Goal: Check status: Check status

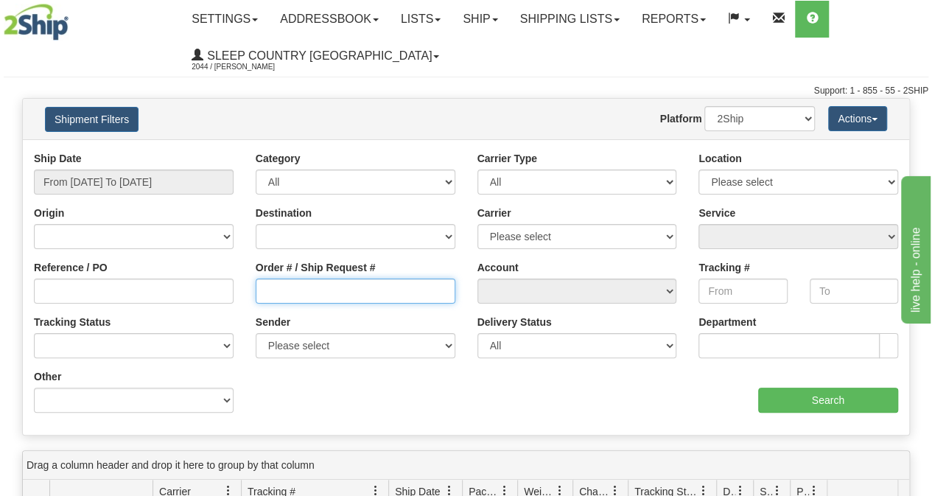
click at [334, 299] on input "Order # / Ship Request #" at bounding box center [356, 291] width 200 height 25
paste input "9002I049091"
type input "9002I049091"
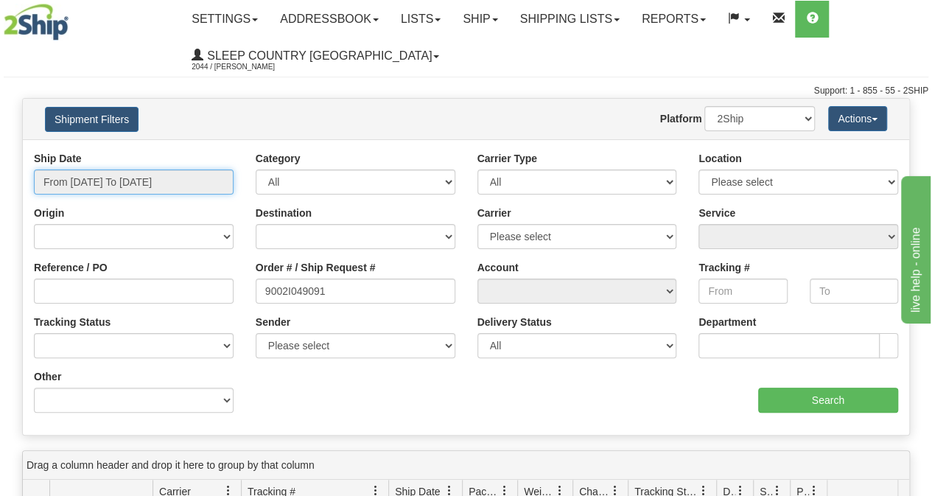
click at [206, 179] on input "From [DATE] To [DATE]" at bounding box center [134, 182] width 200 height 25
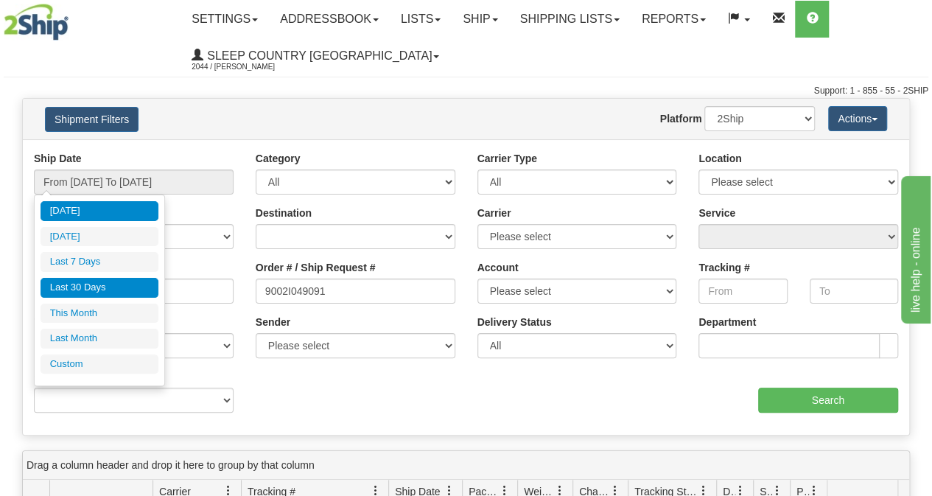
click at [112, 289] on li "Last 30 Days" at bounding box center [100, 288] width 118 height 20
type input "From [DATE] To [DATE]"
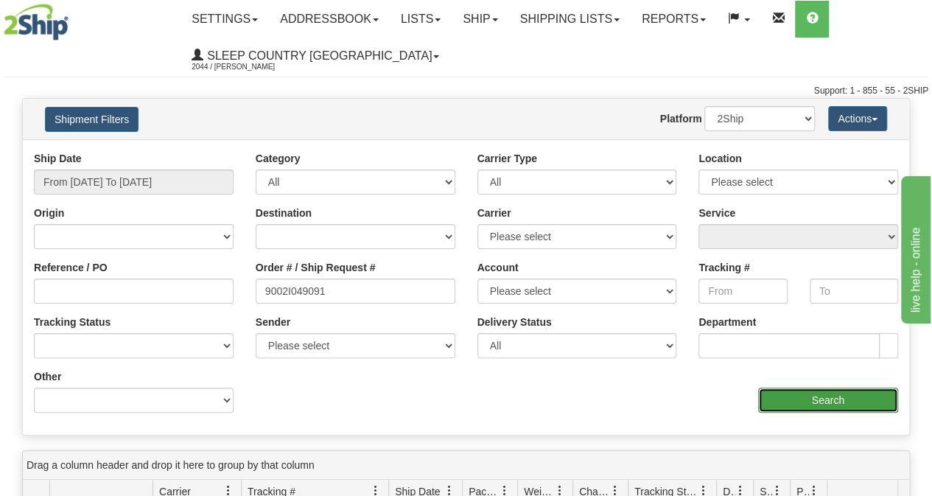
click at [856, 408] on input "Search" at bounding box center [828, 400] width 141 height 25
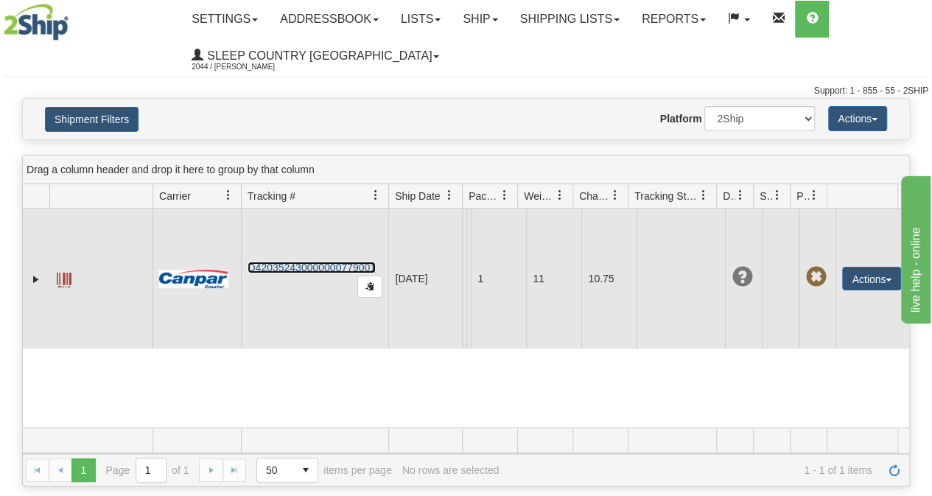
click at [304, 273] on link "D420352430000000779001" at bounding box center [312, 268] width 128 height 12
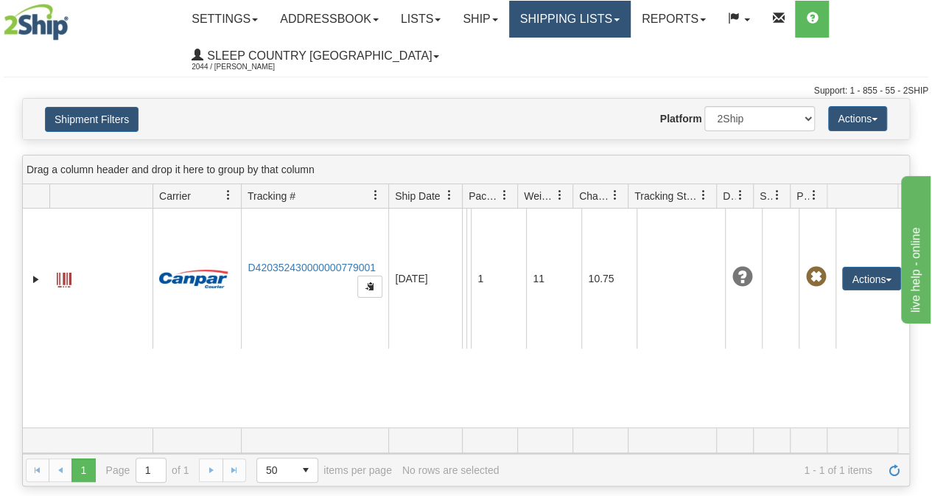
drag, startPoint x: 548, startPoint y: 20, endPoint x: 556, endPoint y: 66, distance: 46.3
click at [549, 20] on link "Shipping lists" at bounding box center [570, 19] width 122 height 37
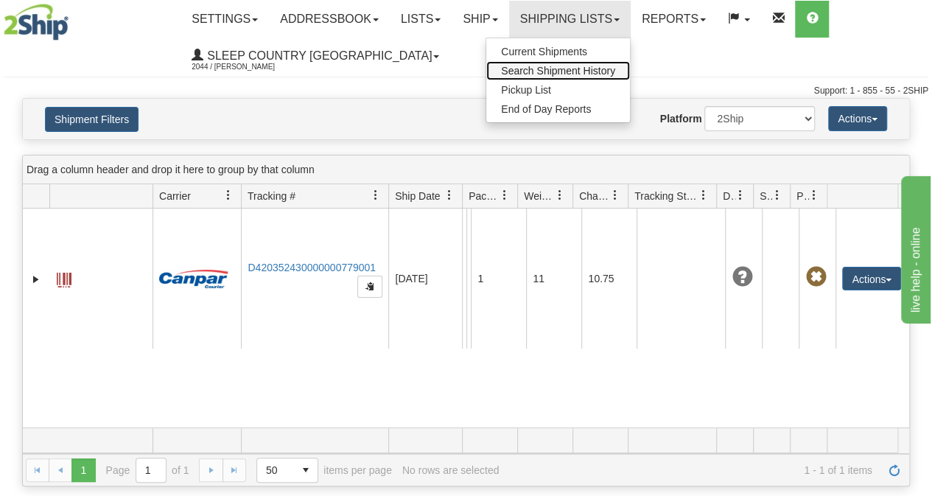
click at [556, 70] on span "Search Shipment History" at bounding box center [558, 71] width 114 height 12
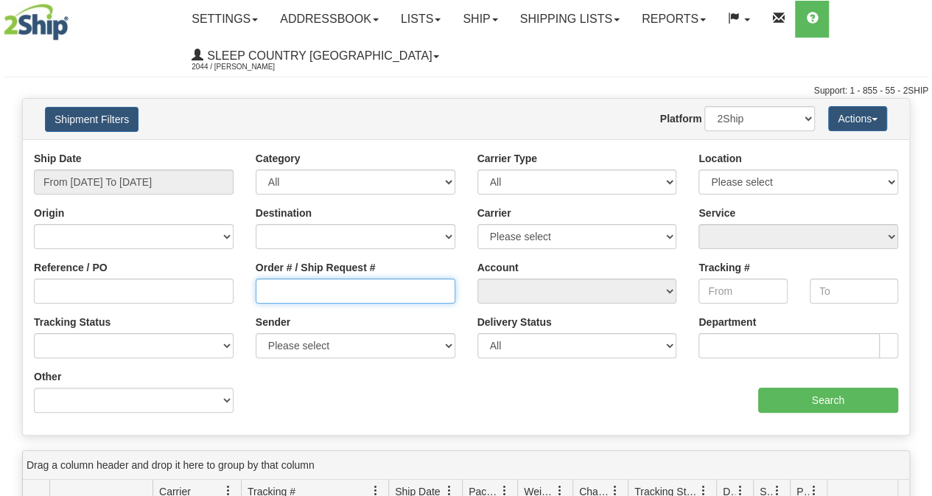
click at [282, 296] on input "Order # / Ship Request #" at bounding box center [356, 291] width 200 height 25
paste input "9002I044571"
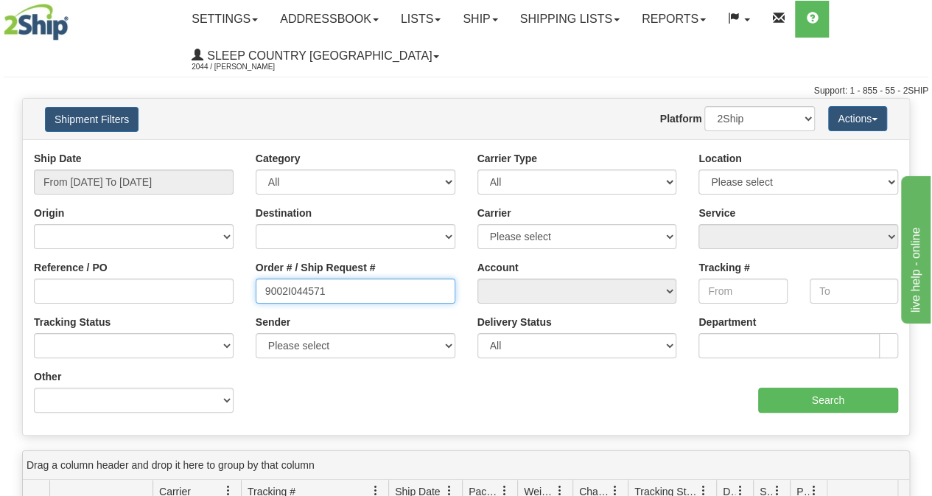
type input "9002I044571"
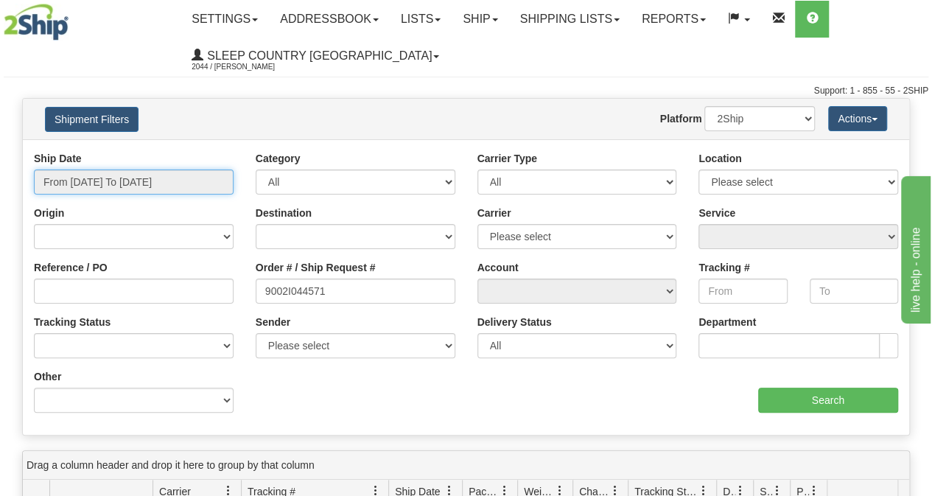
click at [149, 178] on input "From [DATE] To [DATE]" at bounding box center [134, 182] width 200 height 25
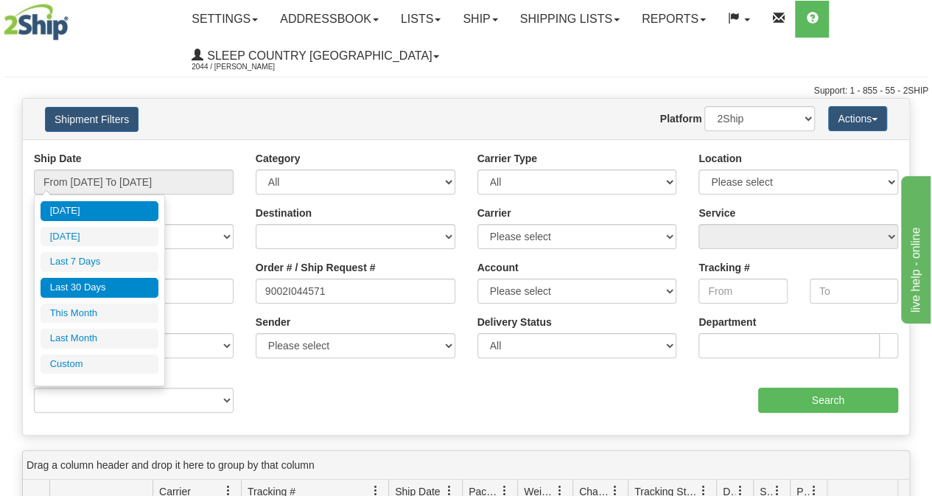
click at [100, 282] on li "Last 30 Days" at bounding box center [100, 288] width 118 height 20
type input "From [DATE] To [DATE]"
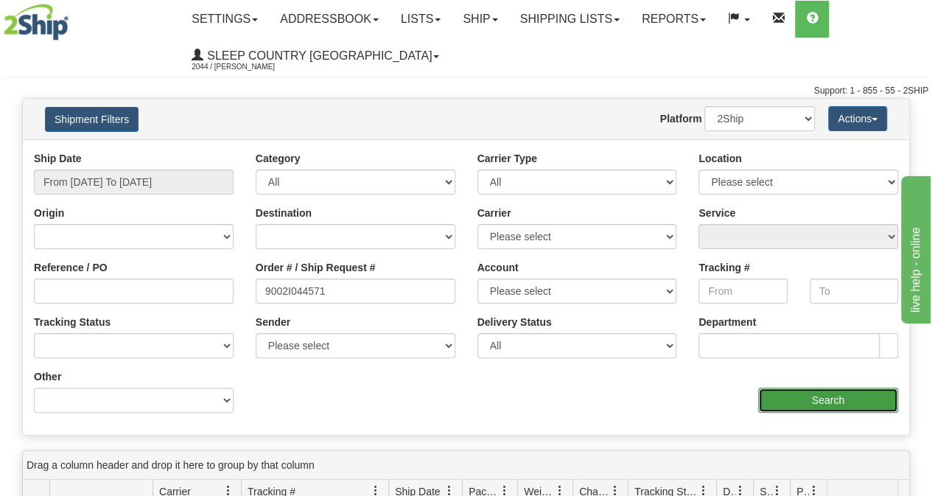
click at [849, 388] on input "Search" at bounding box center [828, 400] width 141 height 25
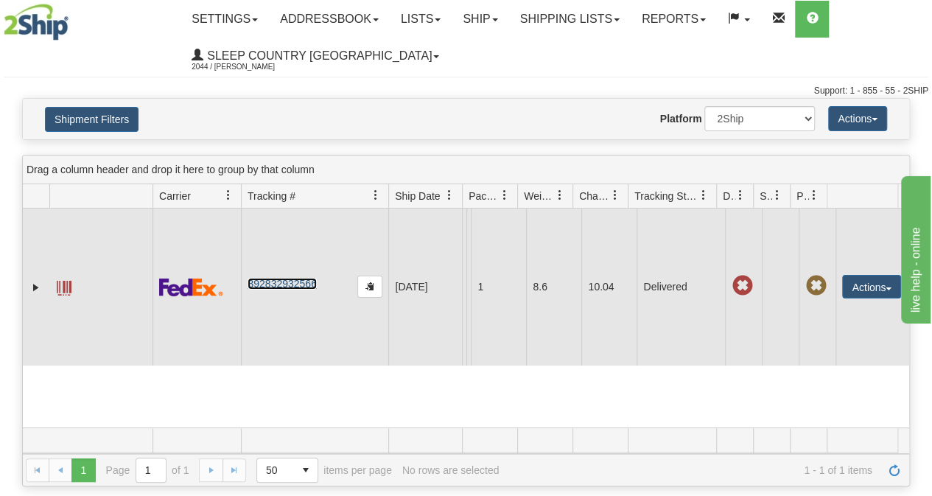
click at [296, 283] on link "392832932566" at bounding box center [282, 284] width 69 height 12
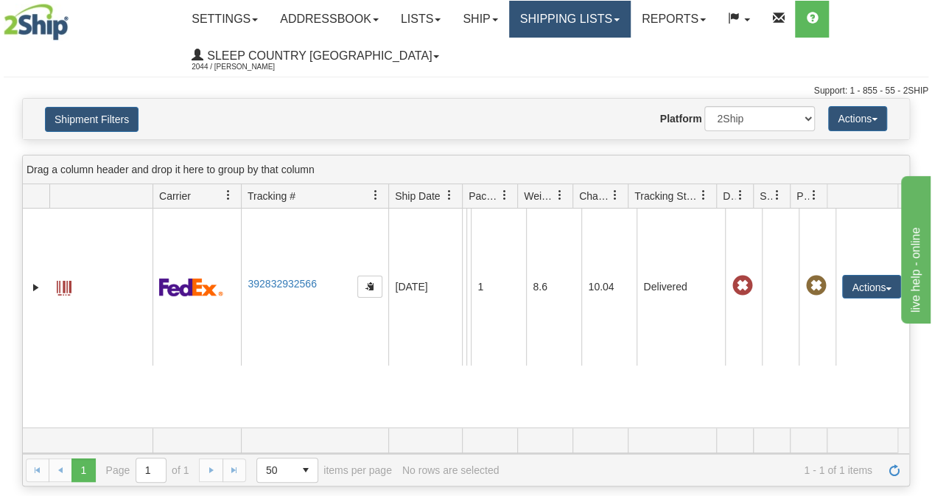
click at [595, 22] on link "Shipping lists" at bounding box center [570, 19] width 122 height 37
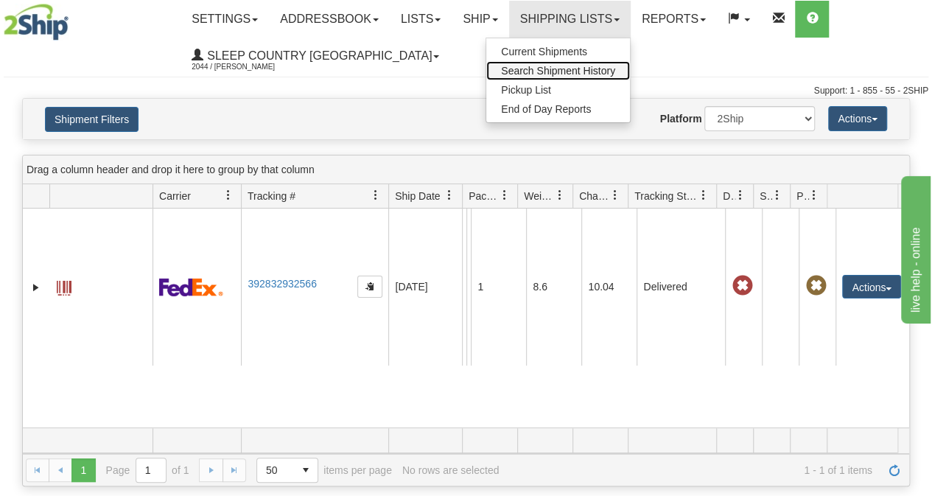
click at [573, 68] on span "Search Shipment History" at bounding box center [558, 71] width 114 height 12
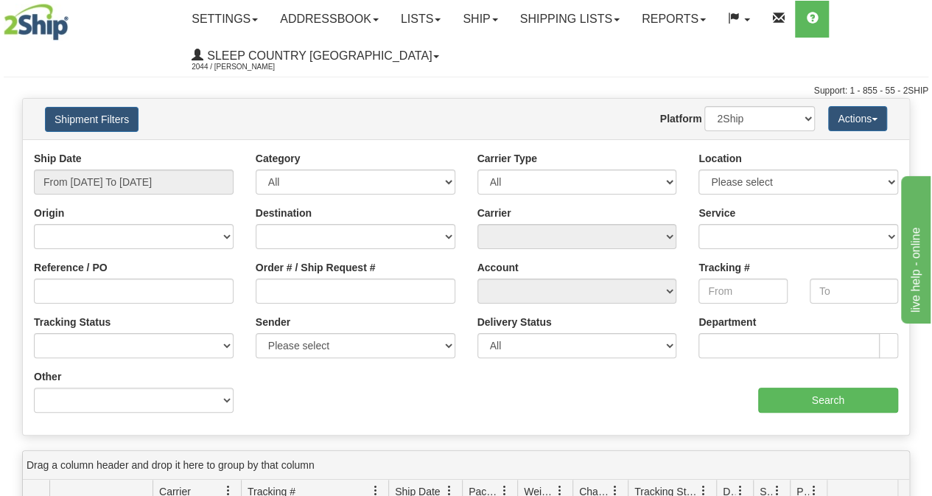
click at [375, 304] on div "Order # / Ship Request #" at bounding box center [356, 287] width 222 height 55
click at [366, 299] on input "Order # / Ship Request #" at bounding box center [356, 291] width 200 height 25
paste input "9002I044571"
type input "9002I044571"
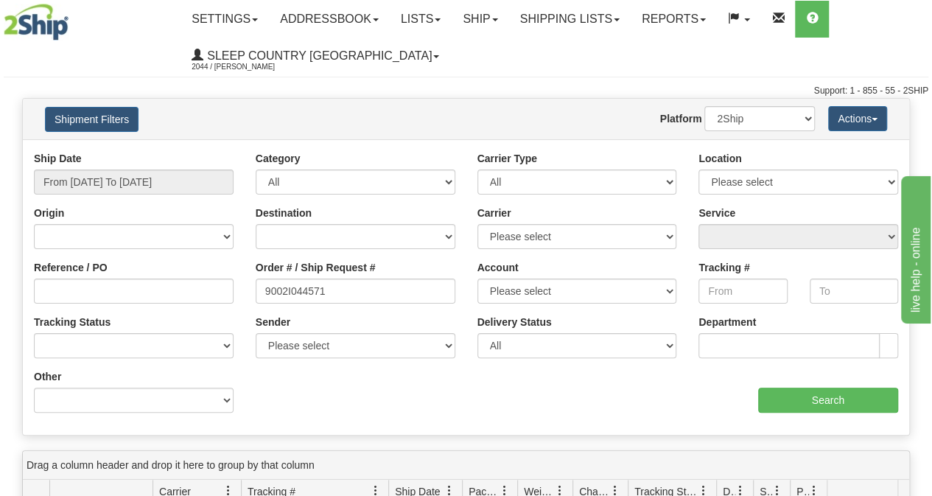
click at [161, 167] on div "Ship Date From 09/07/2025 To 09/08/2025" at bounding box center [134, 172] width 200 height 43
click at [159, 178] on input "From [DATE] To [DATE]" at bounding box center [134, 182] width 200 height 25
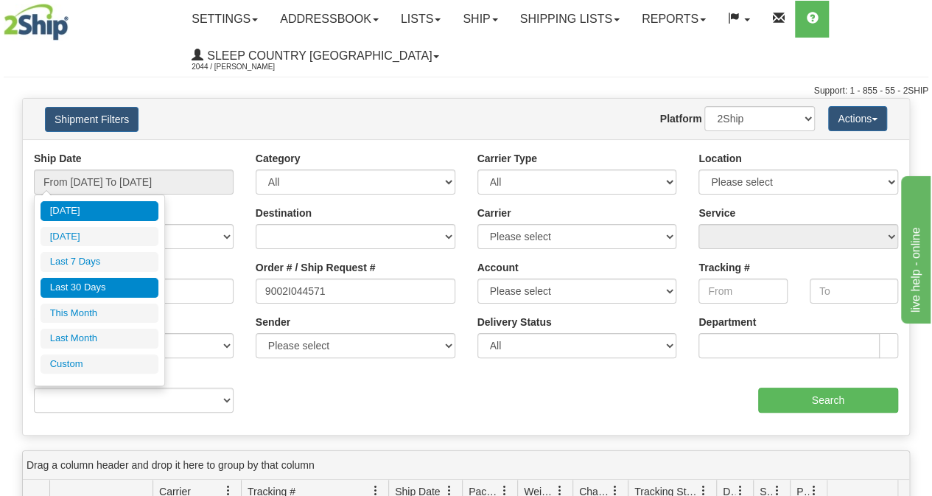
click at [108, 288] on li "Last 30 Days" at bounding box center [100, 288] width 118 height 20
type input "From [DATE] To [DATE]"
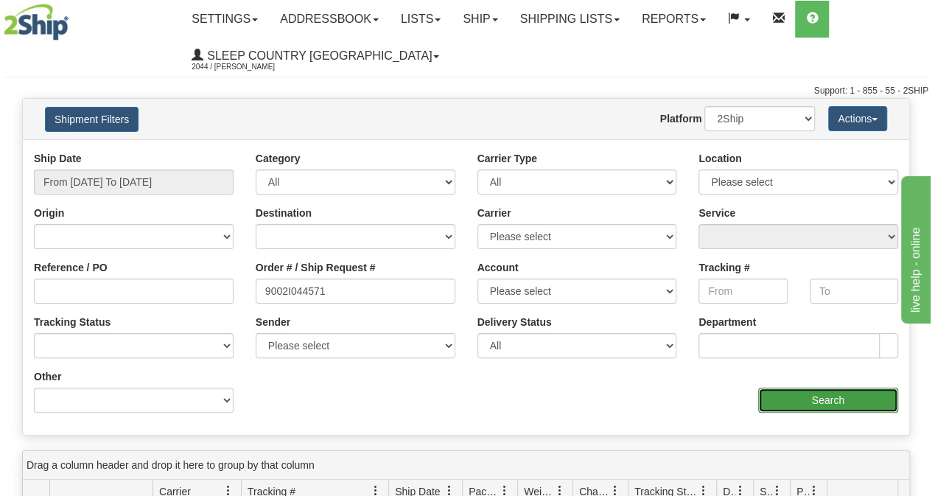
click at [831, 400] on input "Search" at bounding box center [828, 400] width 141 height 25
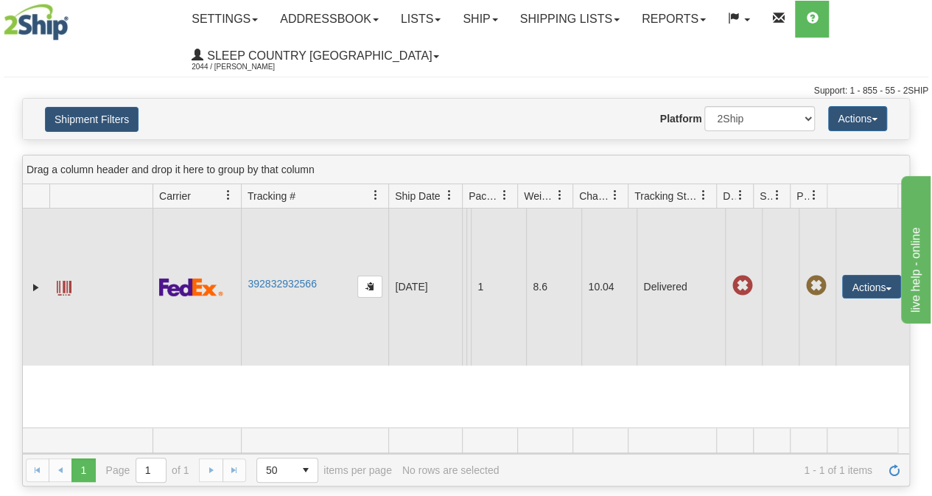
click at [276, 291] on td "392832932566" at bounding box center [314, 287] width 147 height 157
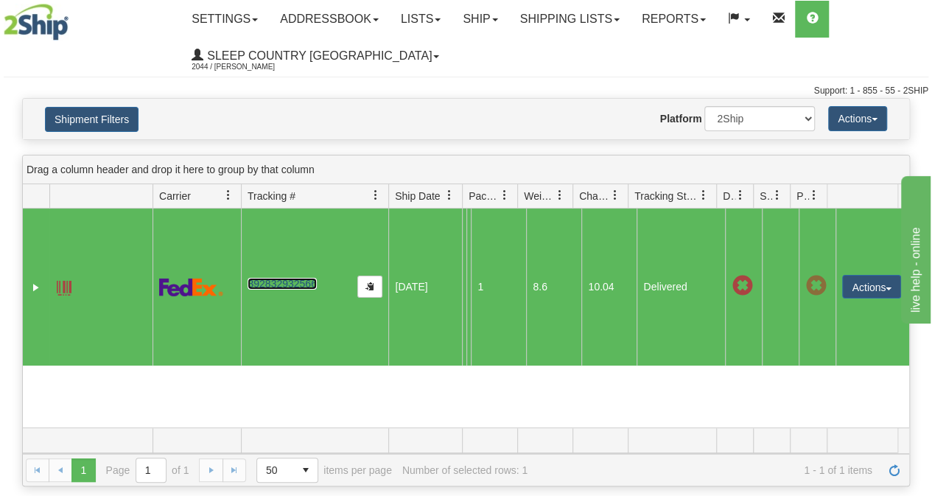
click at [279, 286] on link "392832932566" at bounding box center [282, 284] width 69 height 12
drag, startPoint x: 320, startPoint y: 282, endPoint x: 268, endPoint y: 287, distance: 52.5
click at [268, 287] on td "392832932566" at bounding box center [314, 287] width 147 height 157
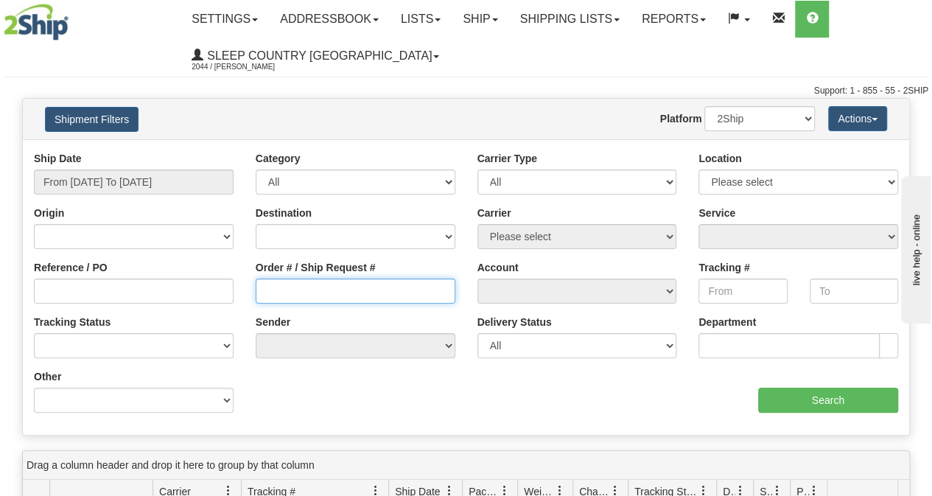
click at [284, 289] on input "Order # / Ship Request #" at bounding box center [356, 291] width 200 height 25
paste input "9000I038062"
type input "9000I038062"
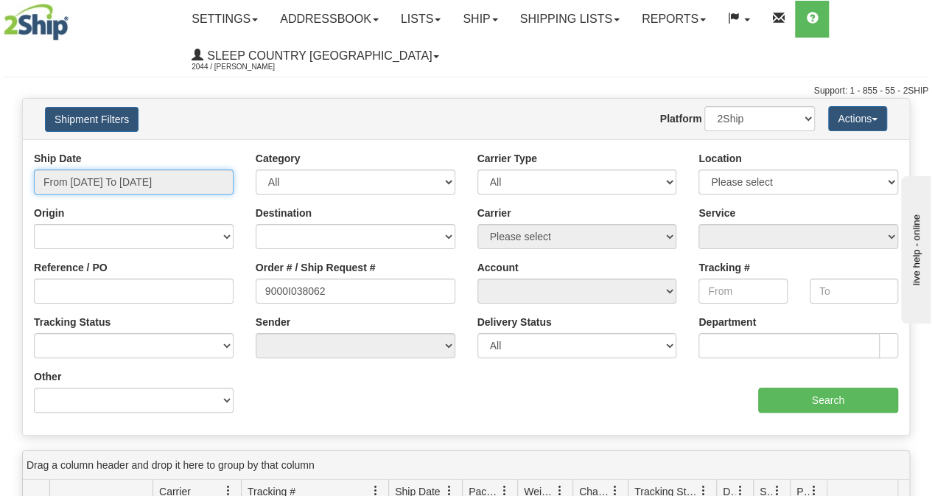
click at [177, 186] on input "From [DATE] To [DATE]" at bounding box center [134, 182] width 200 height 25
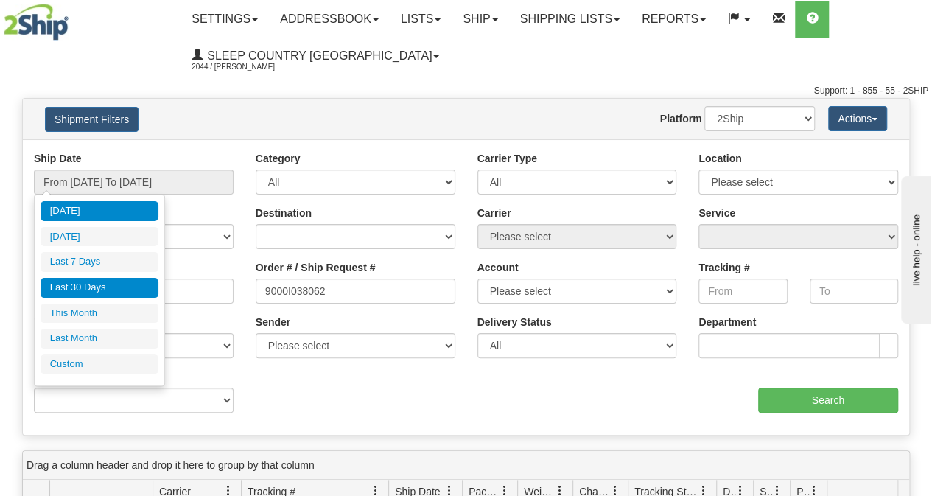
click at [118, 278] on li "Last 30 Days" at bounding box center [100, 288] width 118 height 20
type input "From [DATE] To [DATE]"
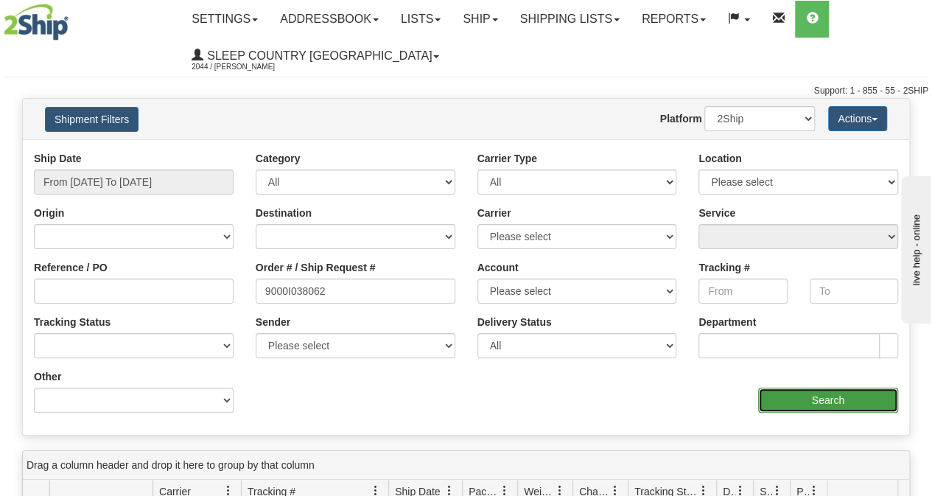
click at [805, 396] on input "Search" at bounding box center [828, 400] width 141 height 25
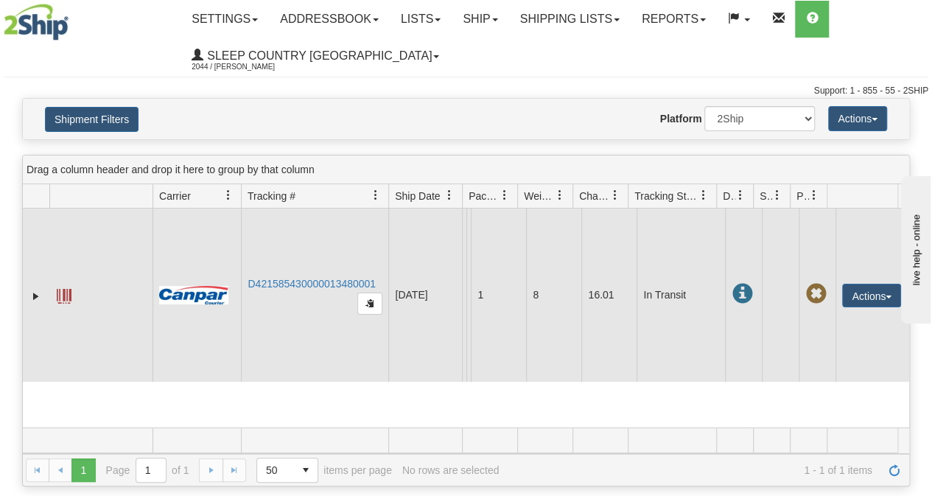
drag, startPoint x: 383, startPoint y: 282, endPoint x: 242, endPoint y: 281, distance: 140.8
click at [245, 281] on td "D421585430000013480001" at bounding box center [314, 295] width 147 height 173
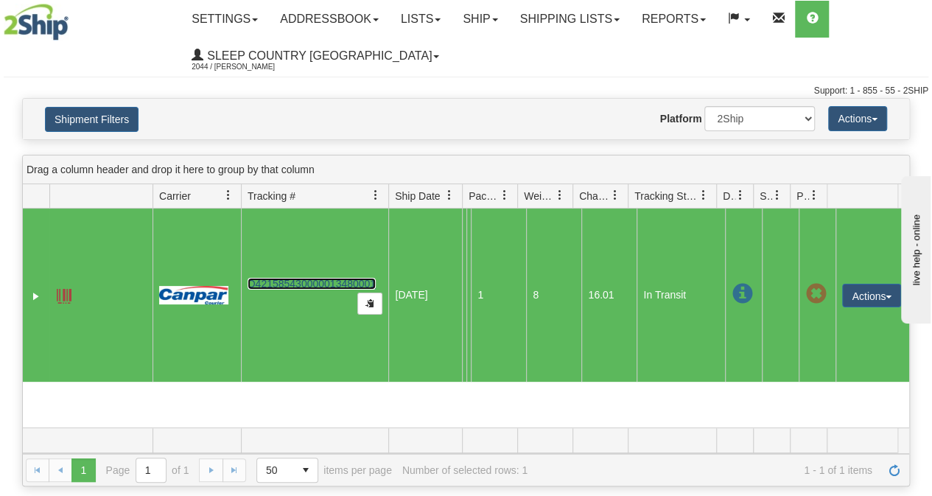
click at [257, 281] on link "D421585430000013480001" at bounding box center [312, 284] width 128 height 12
